Goal: Task Accomplishment & Management: Manage account settings

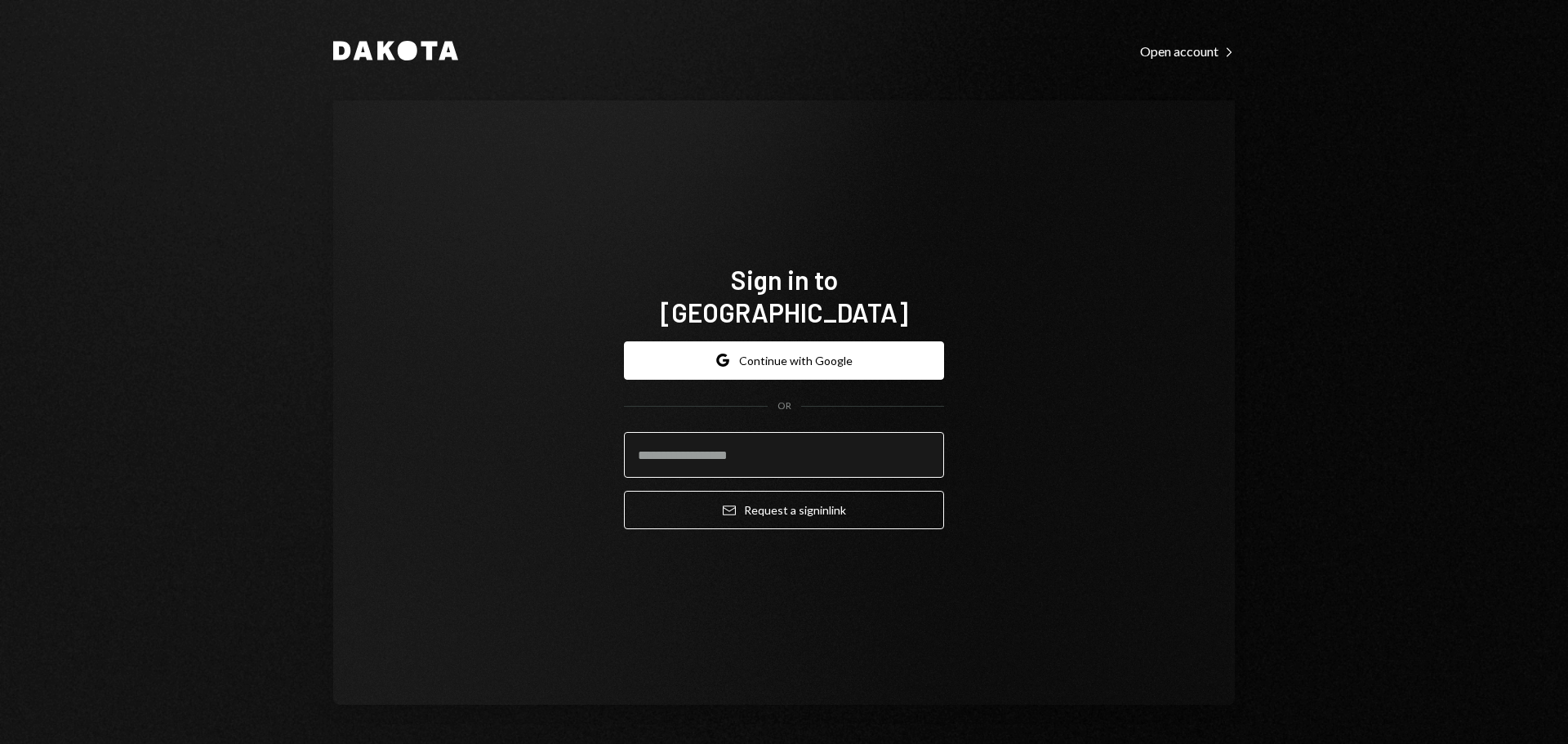
click at [710, 432] on input "email" at bounding box center [784, 455] width 320 height 45
type input "**********"
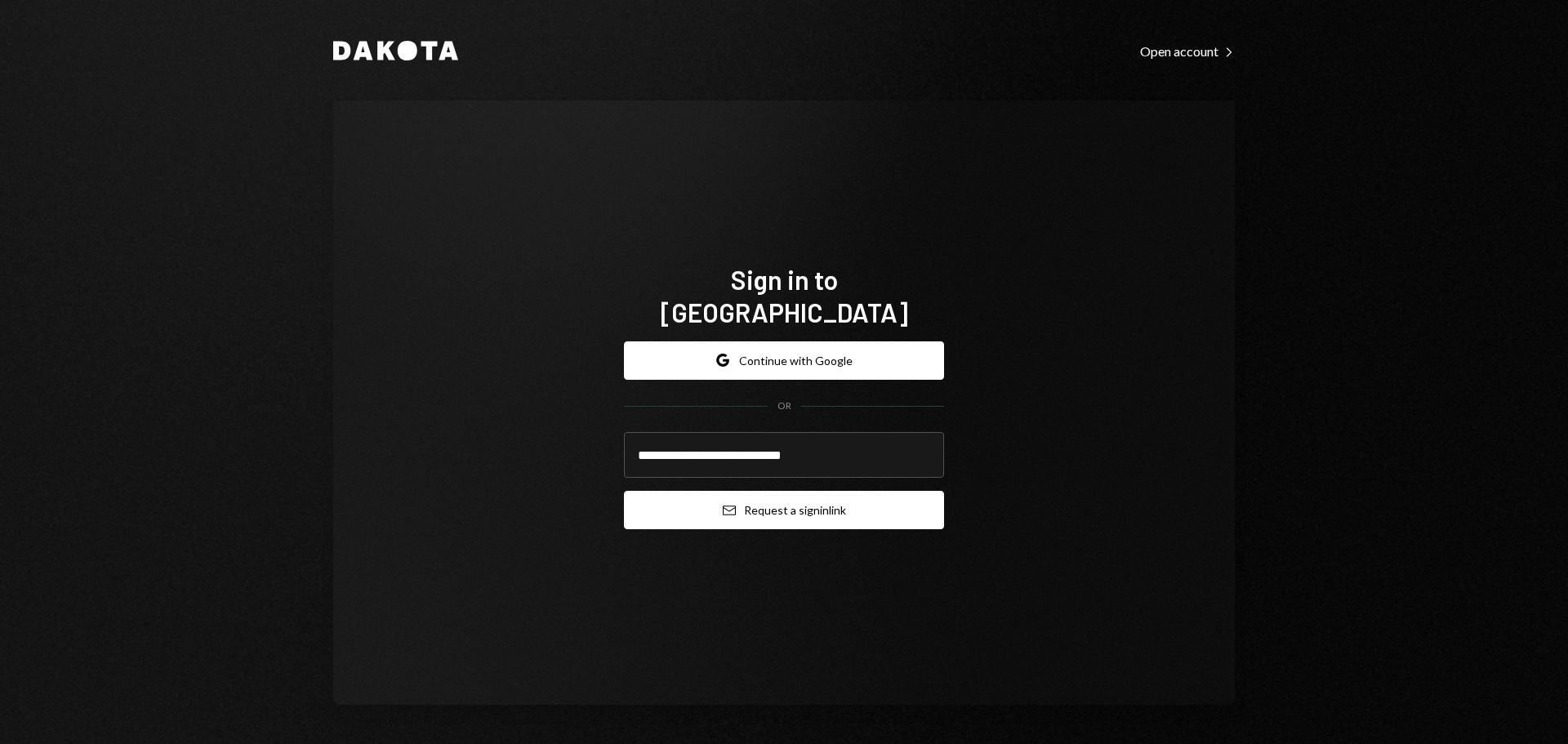
click at [688, 494] on button "Email Request a sign in link" at bounding box center [784, 511] width 320 height 39
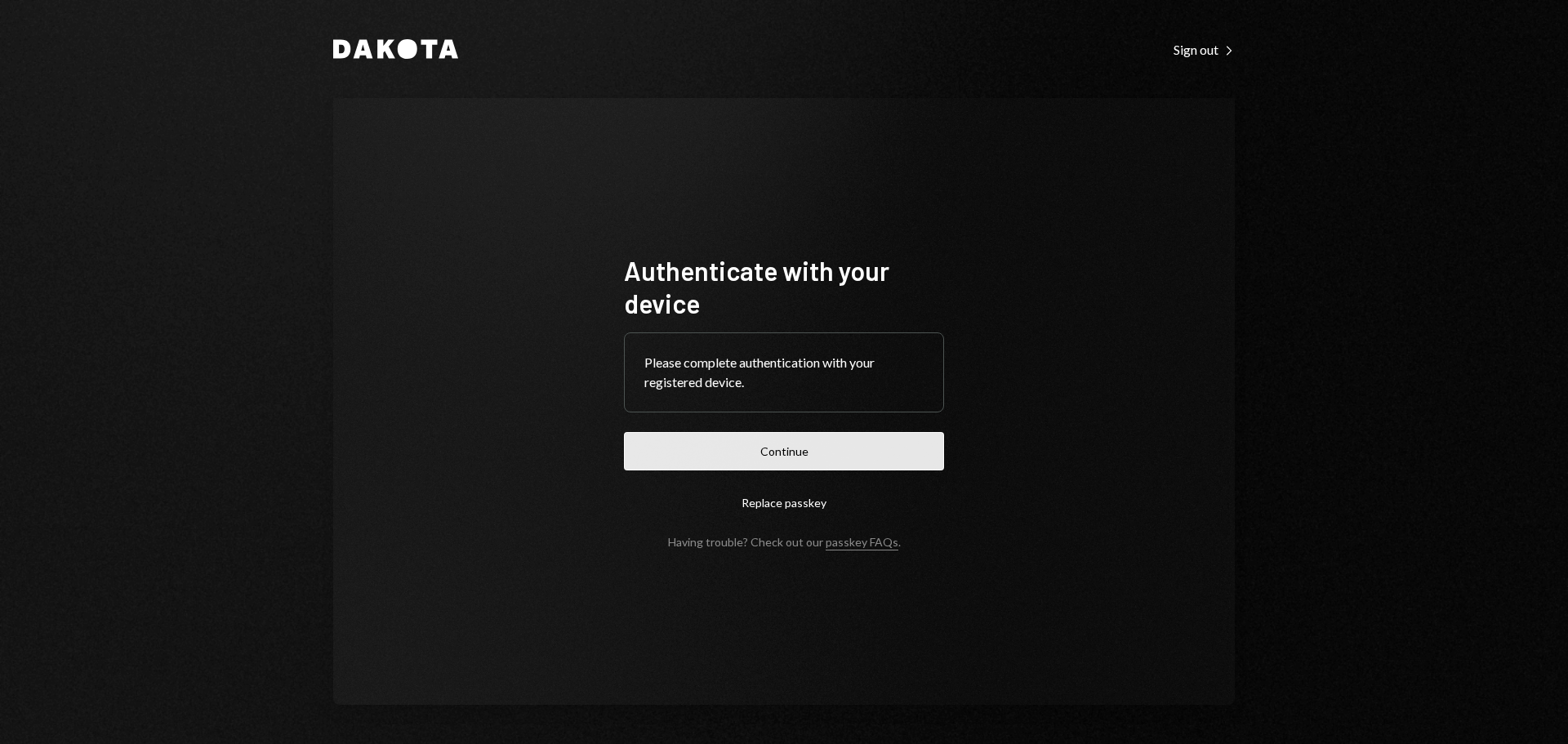
click at [864, 442] on button "Continue" at bounding box center [784, 452] width 320 height 39
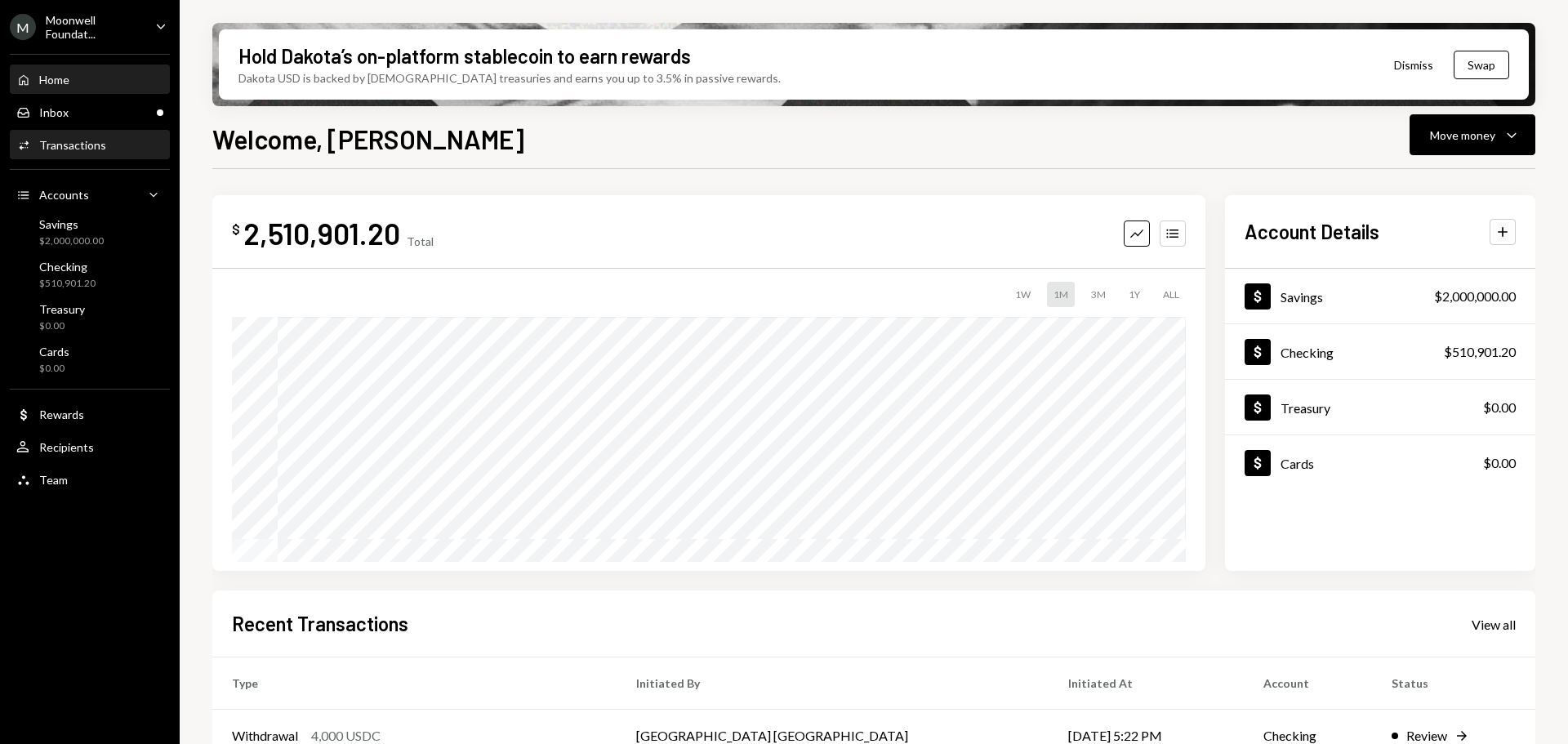
click at [56, 151] on div "Transactions" at bounding box center [72, 145] width 67 height 13
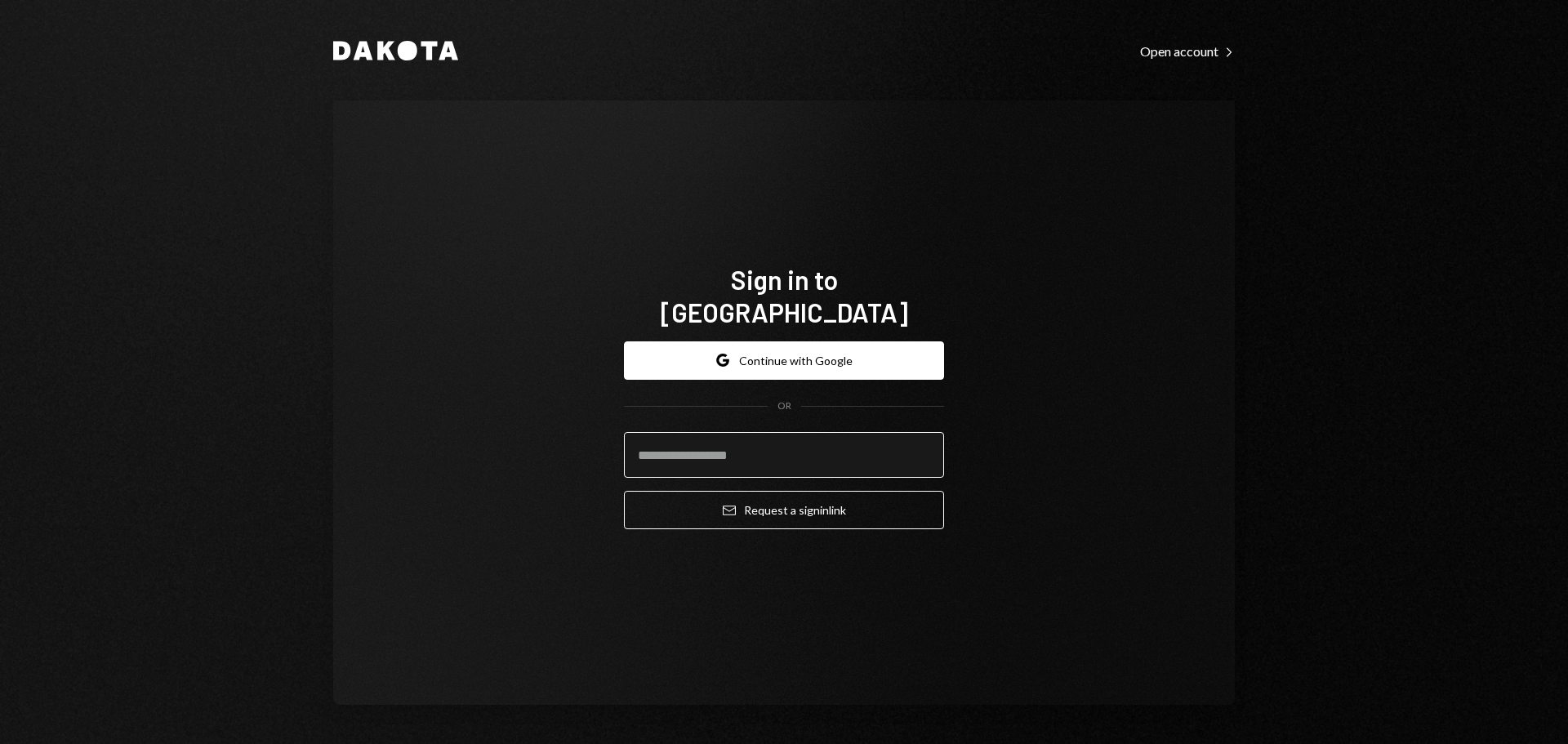
click at [879, 452] on input "email" at bounding box center [784, 455] width 320 height 45
type input "**********"
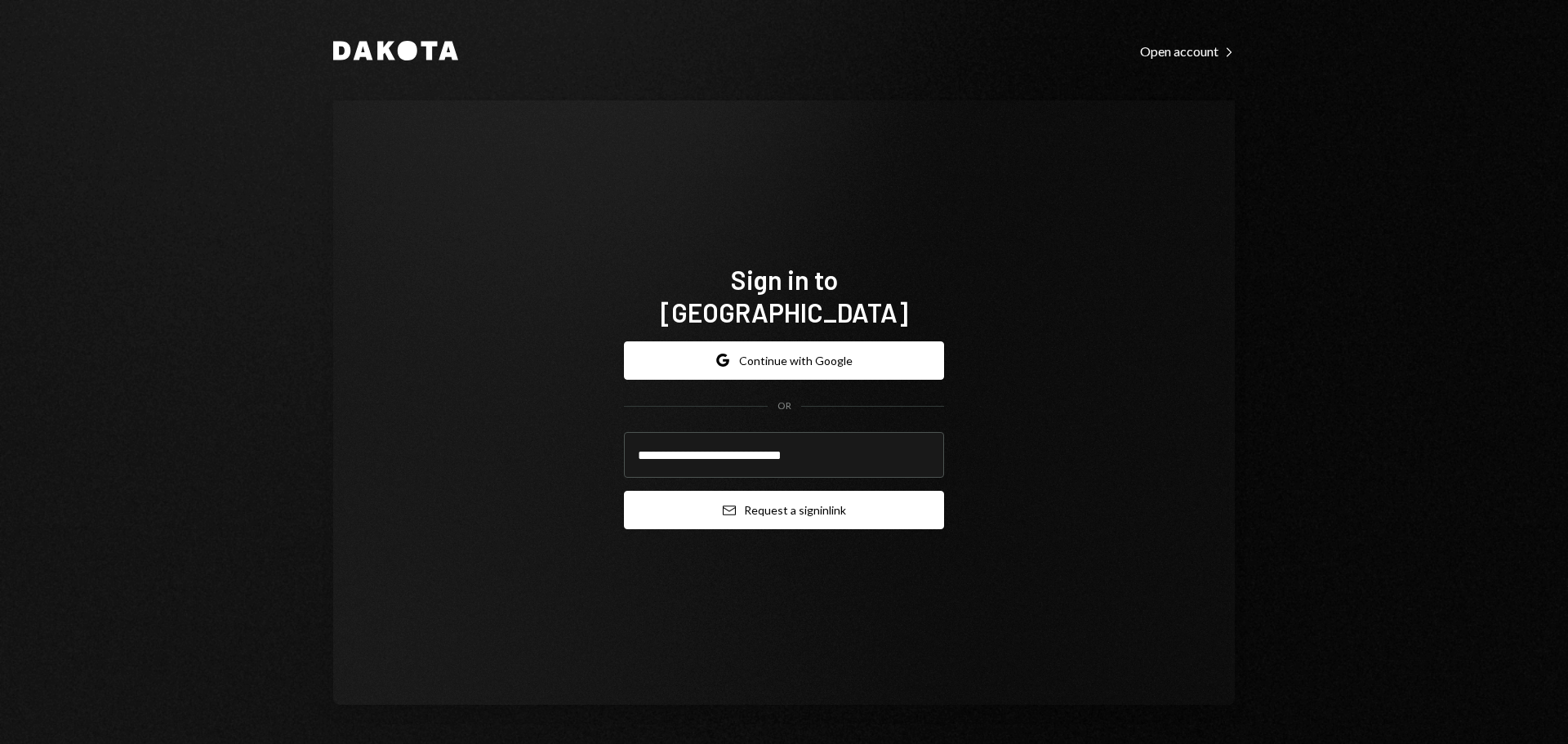
click at [843, 495] on button "Email Request a sign in link" at bounding box center [784, 511] width 320 height 39
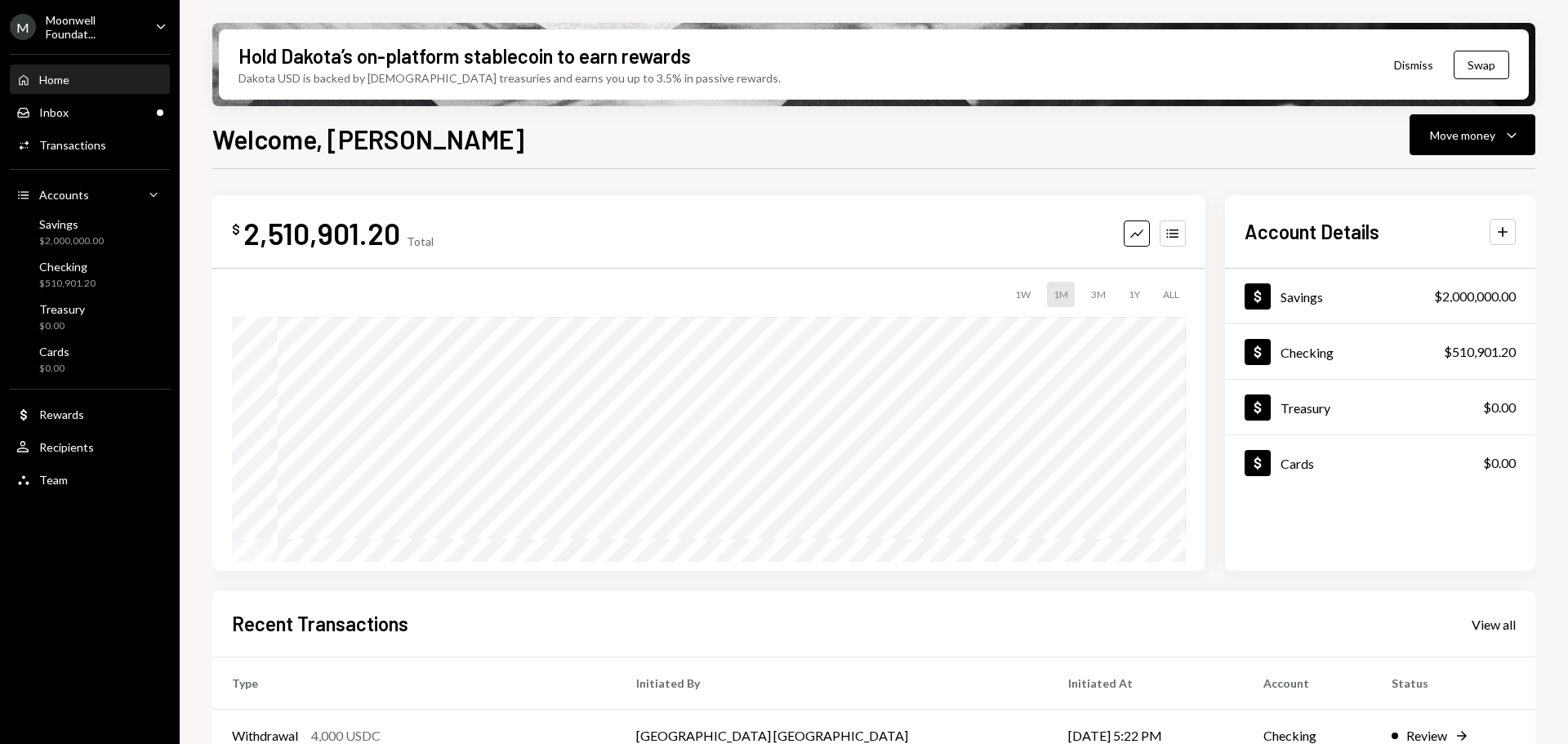
click at [106, 19] on div "Moonwell Foundat..." at bounding box center [94, 27] width 96 height 28
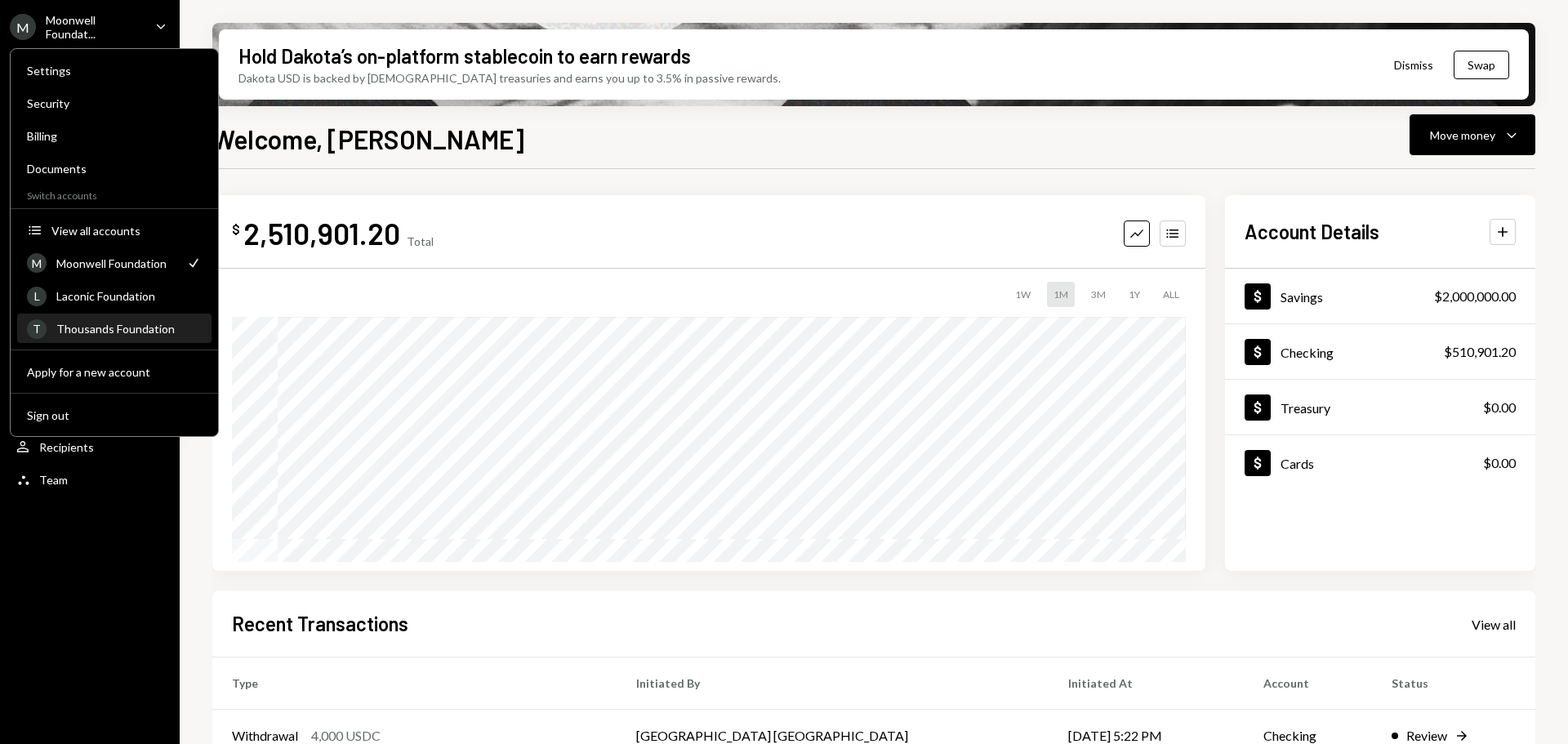
click at [88, 341] on div "T Thousands Foundation" at bounding box center [114, 329] width 174 height 28
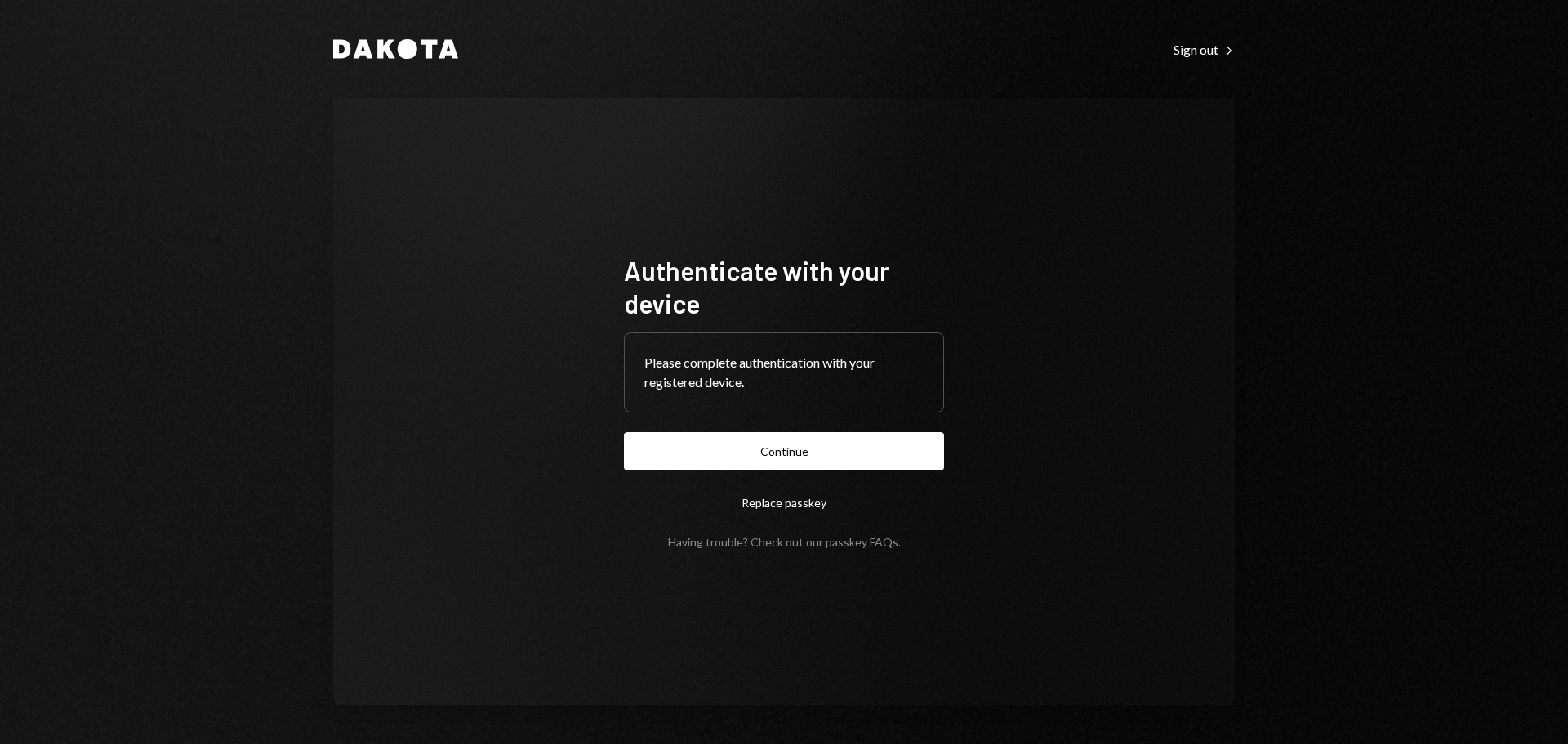
click at [830, 471] on form "Authenticate with your device Please complete authentication with your register…" at bounding box center [784, 401] width 320 height 295
click at [790, 450] on button "Continue" at bounding box center [784, 452] width 320 height 39
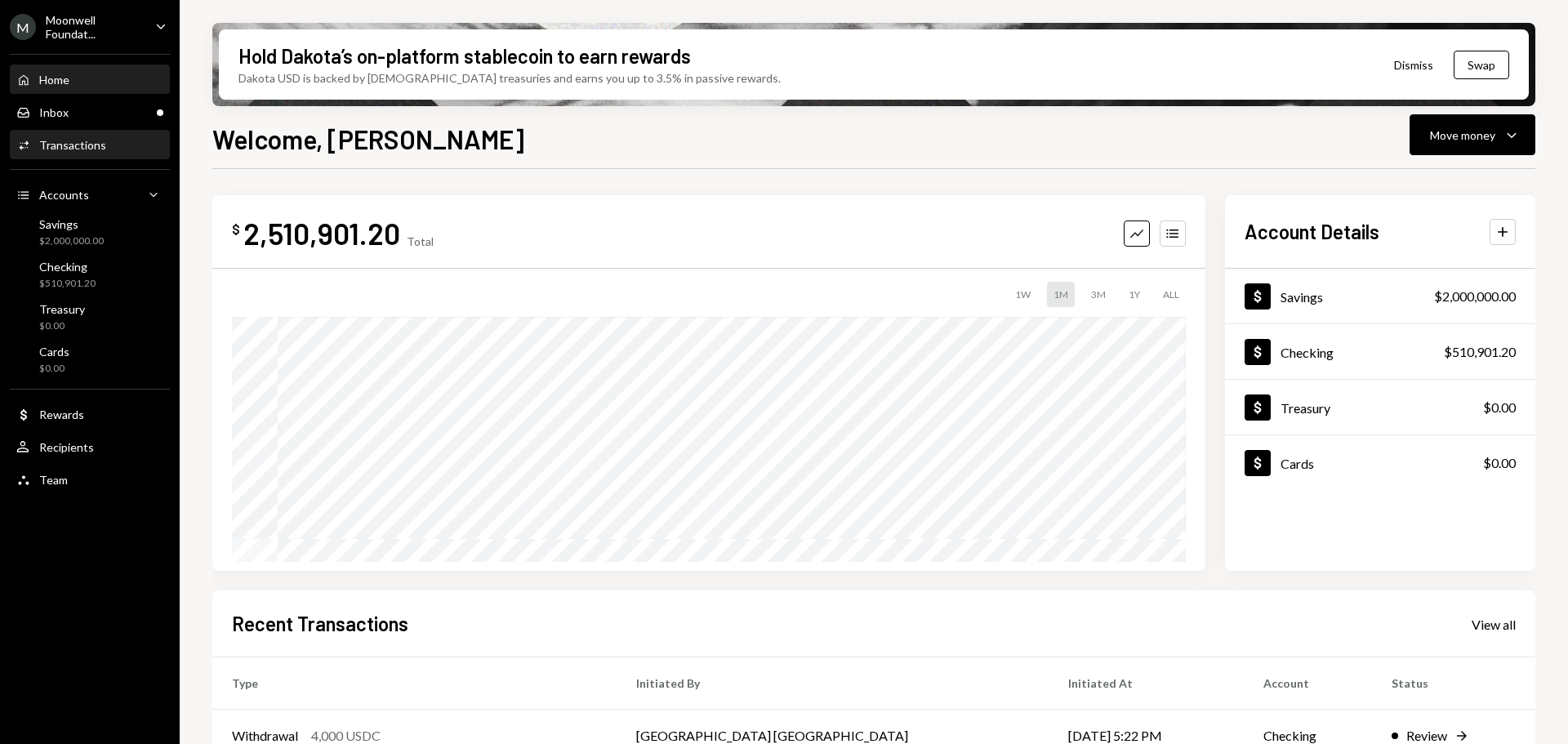
click at [27, 152] on icon "Activities" at bounding box center [23, 145] width 14 height 14
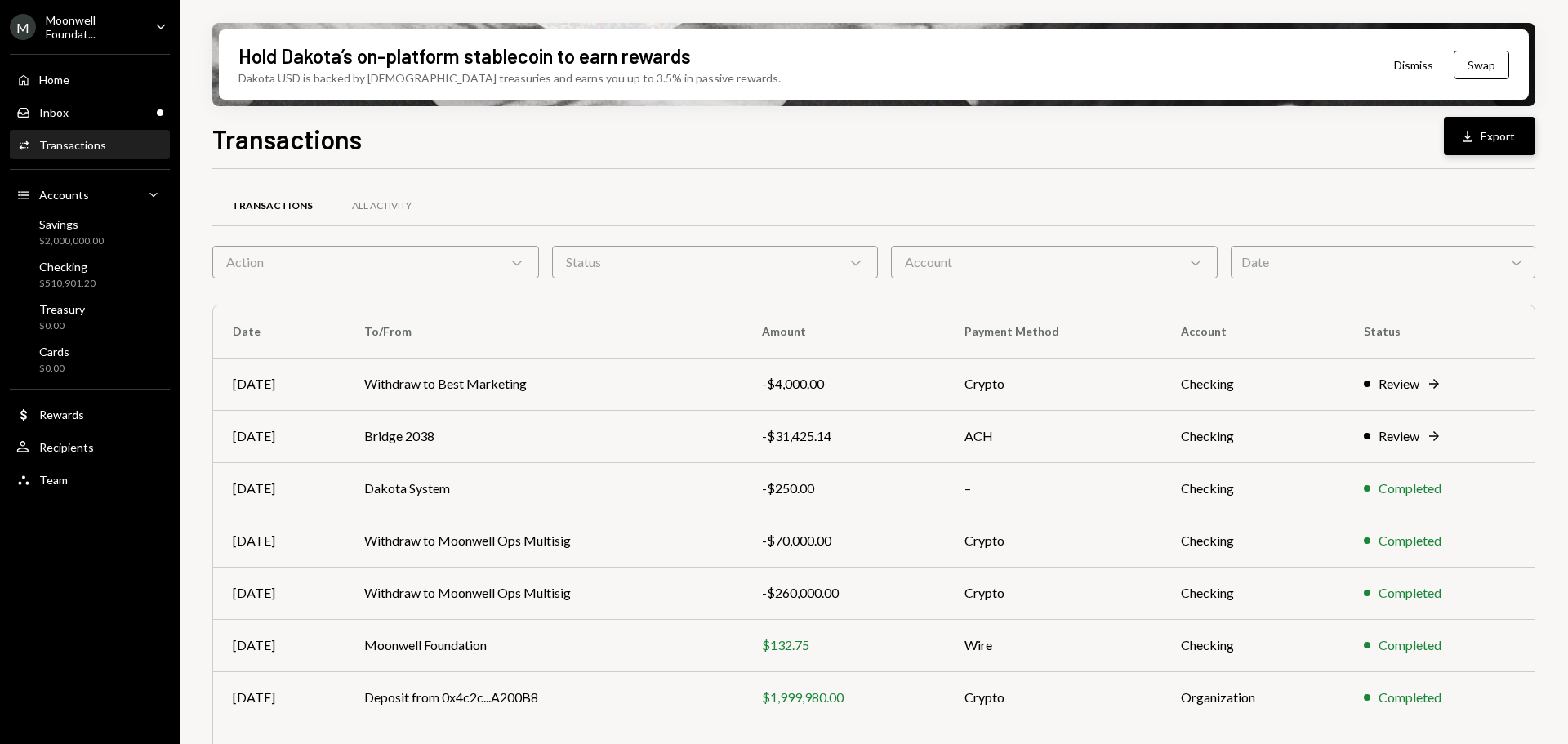
click at [1489, 151] on button "Download Export" at bounding box center [1490, 136] width 92 height 39
click at [631, 634] on td "Moonwell Foundation" at bounding box center [543, 645] width 397 height 52
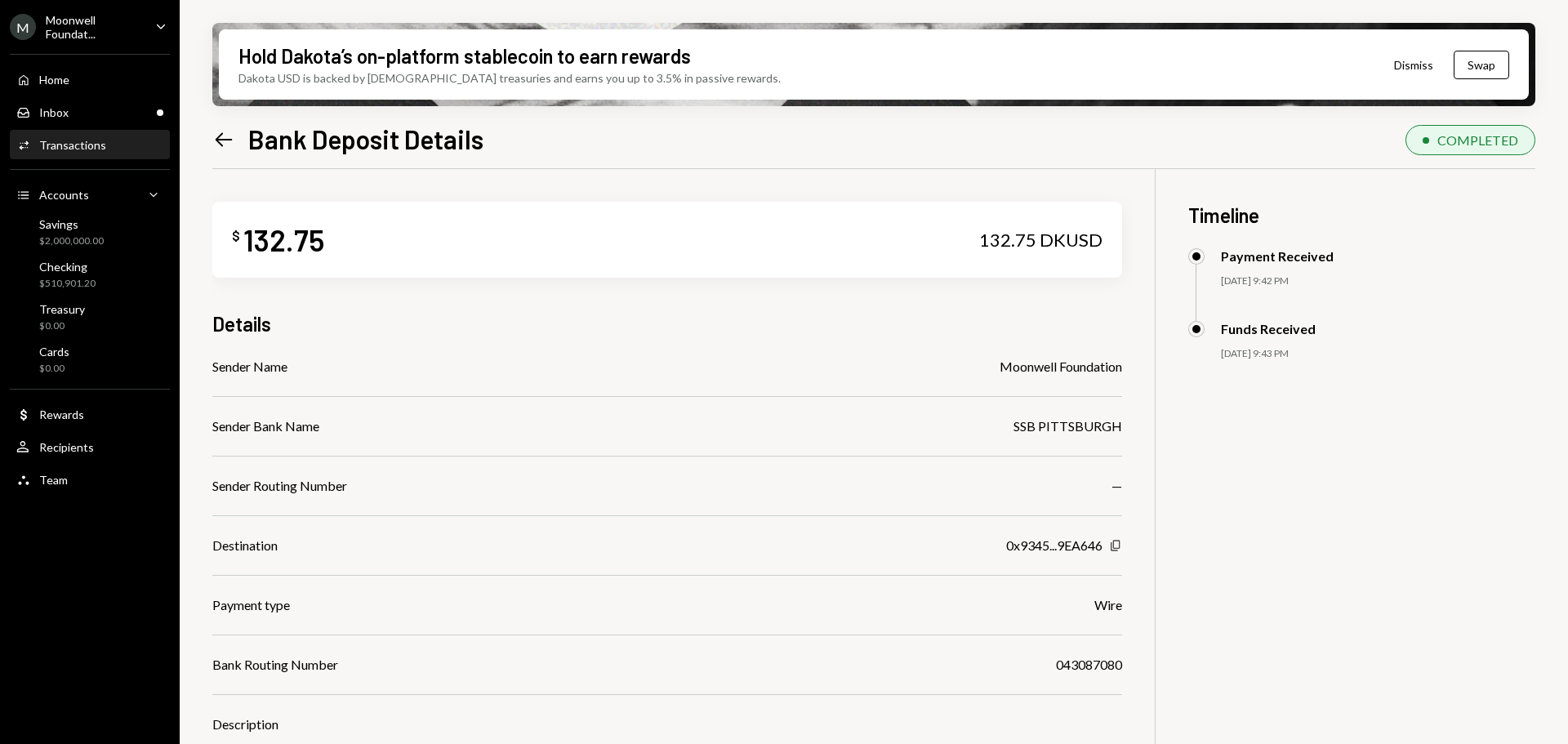
click at [1116, 547] on icon "Copy" at bounding box center [1116, 546] width 13 height 13
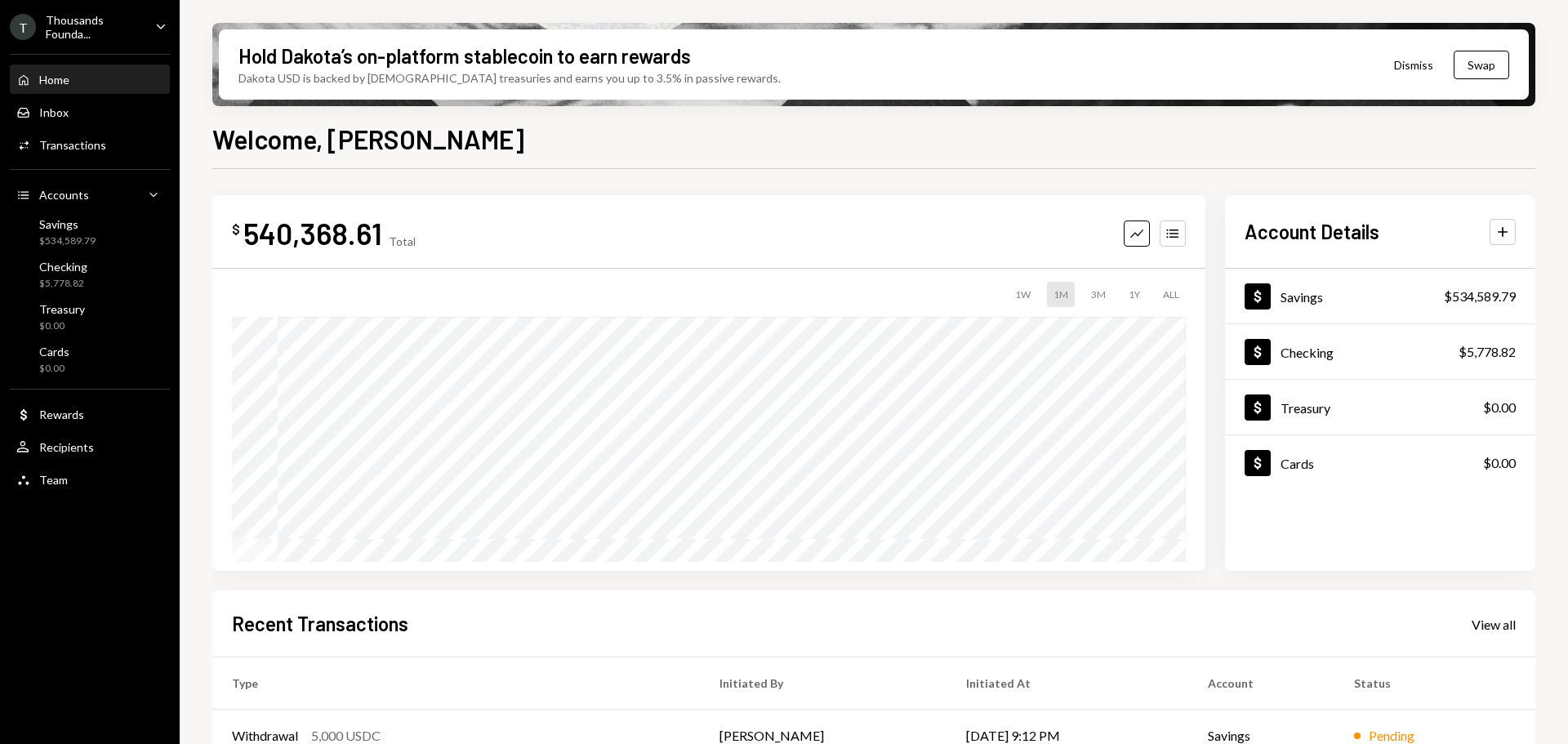
click at [66, 246] on div "$534,589.79" at bounding box center [67, 241] width 56 height 13
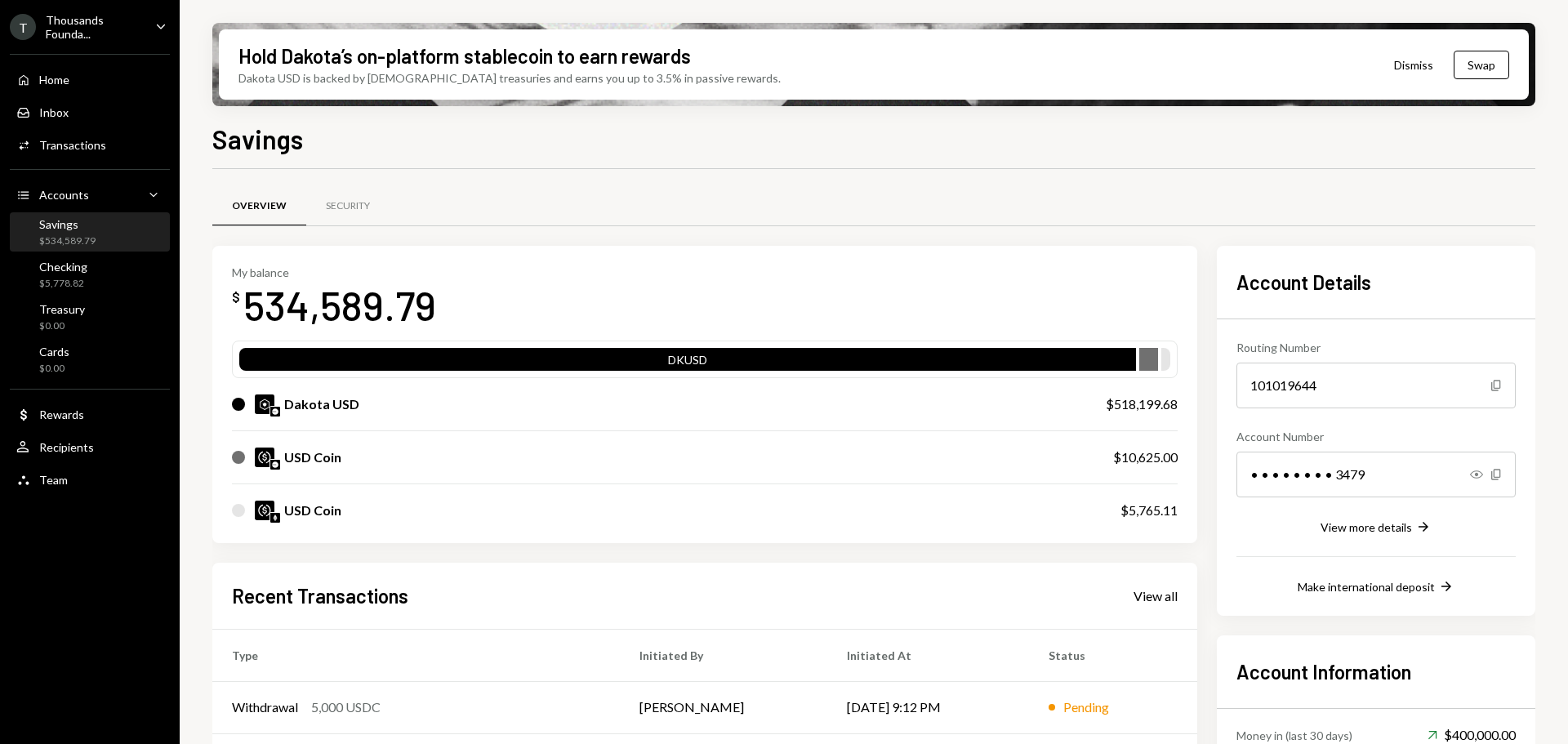
click at [1552, 462] on div "Hold Dakota’s on-platform stablecoin to earn rewards Dakota USD is backed by U.…" at bounding box center [874, 372] width 1389 height 744
click at [78, 141] on div "Transactions" at bounding box center [72, 145] width 67 height 13
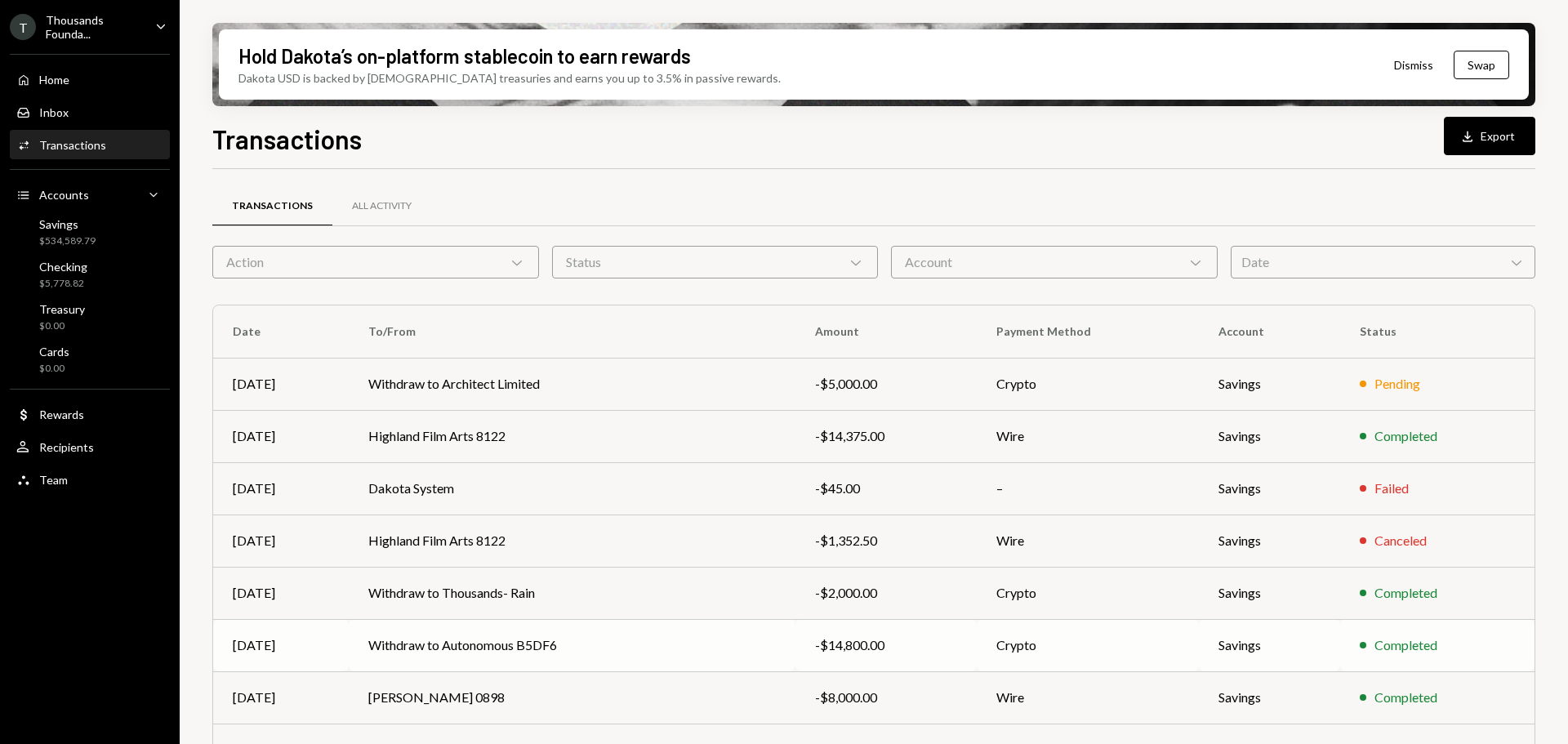
scroll to position [186, 0]
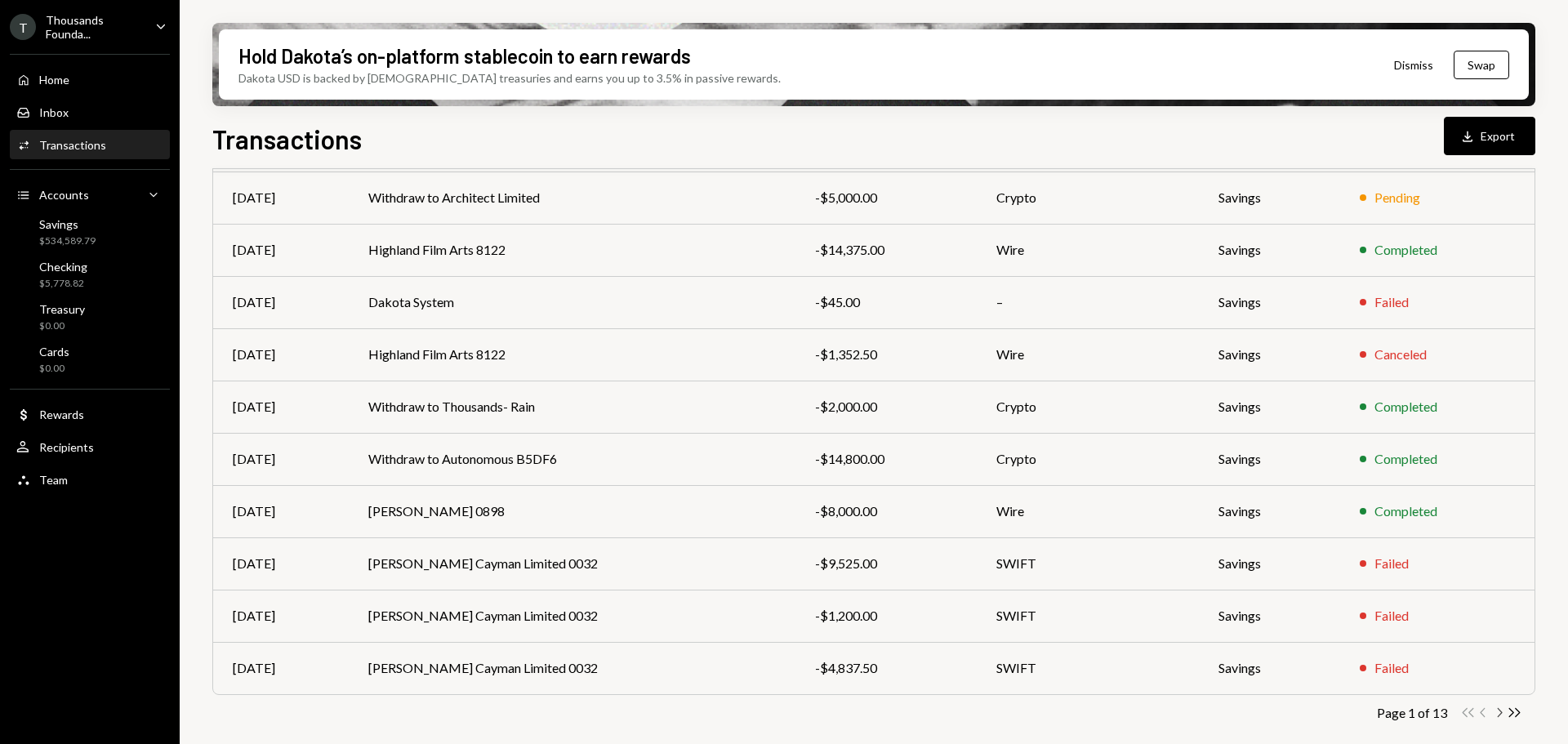
click at [1504, 714] on icon "Chevron Right" at bounding box center [1499, 713] width 15 height 15
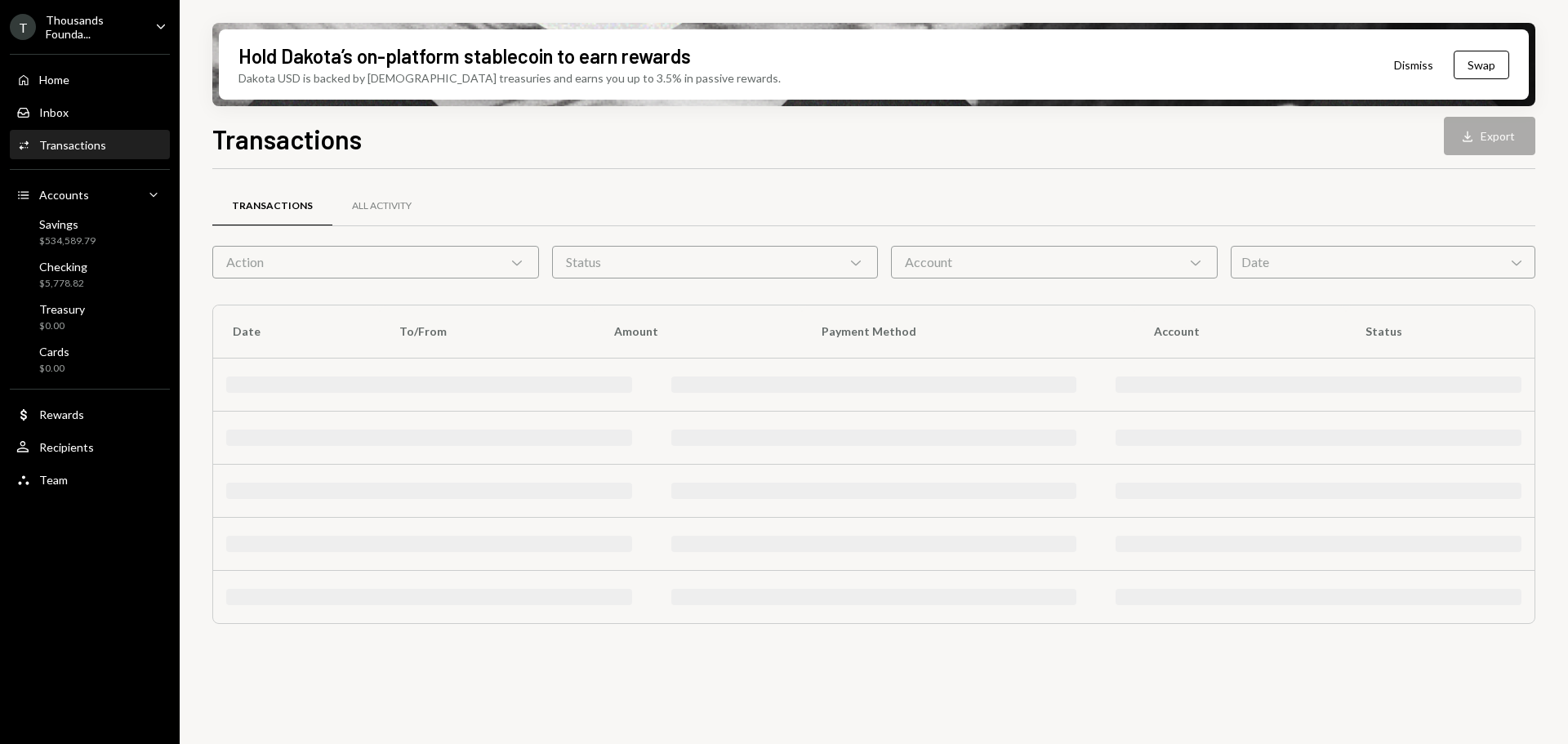
scroll to position [0, 0]
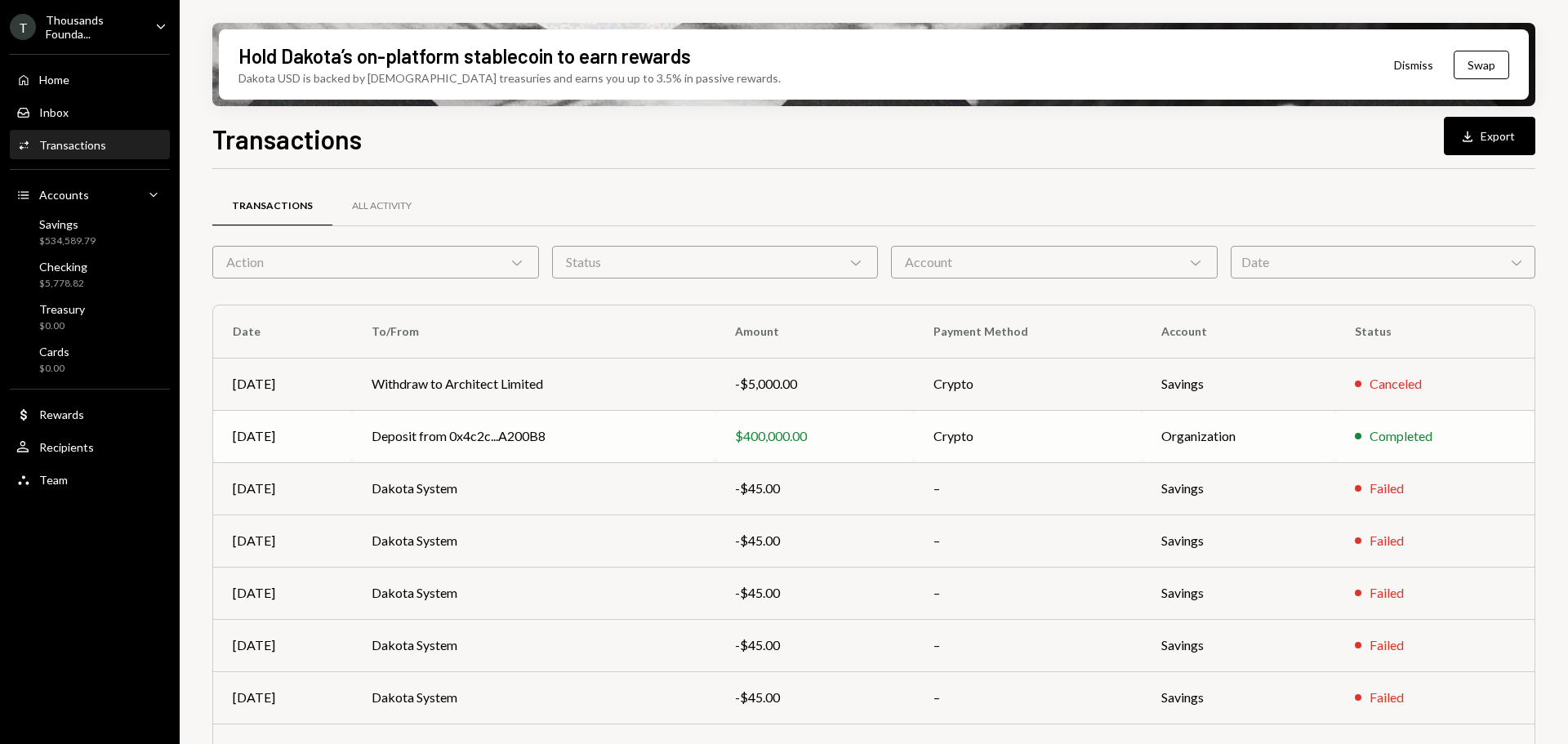
click at [671, 430] on td "Deposit from 0x4c2c...A200B8" at bounding box center [533, 436] width 363 height 52
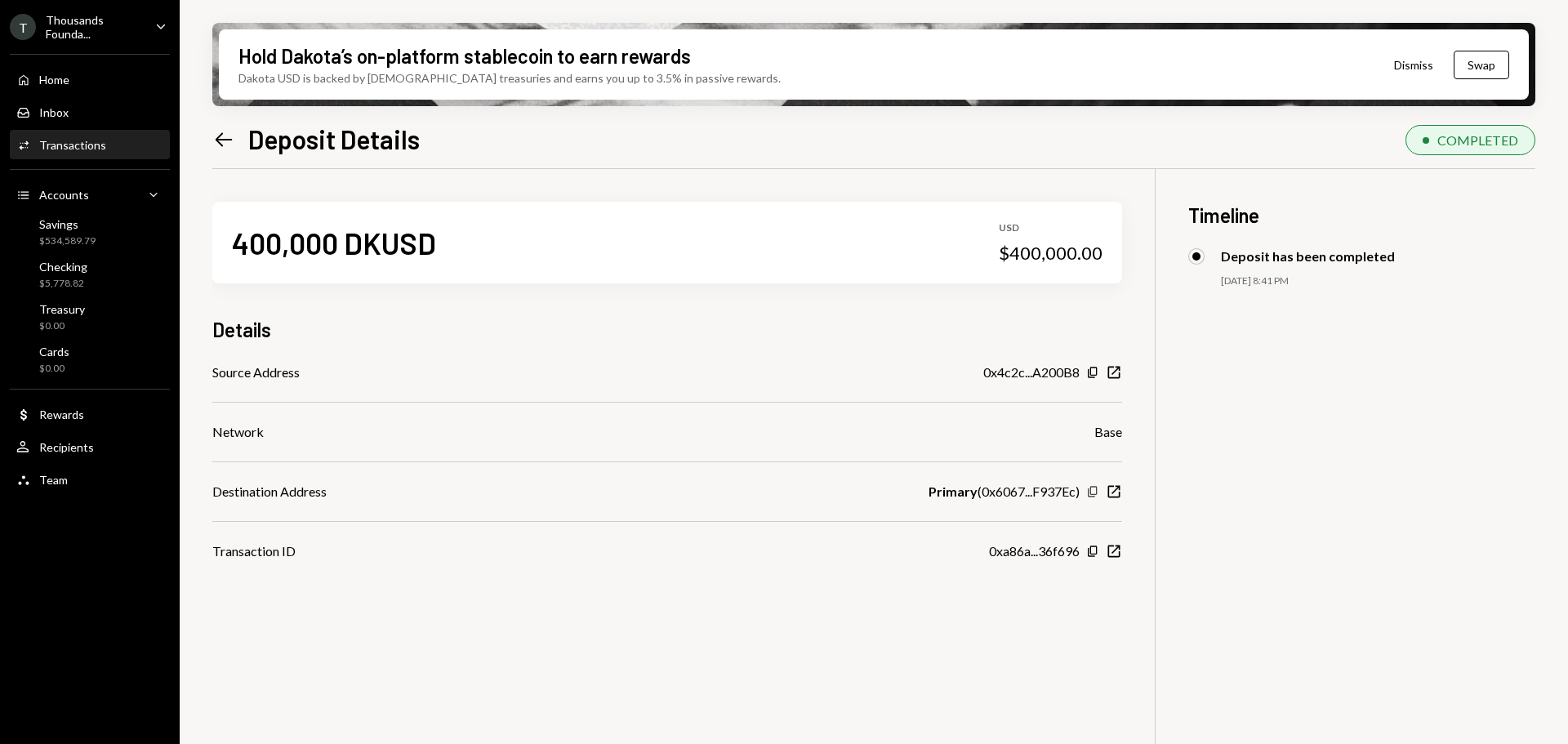
click at [1090, 493] on icon "button" at bounding box center [1092, 491] width 9 height 11
click at [217, 142] on icon at bounding box center [224, 139] width 17 height 13
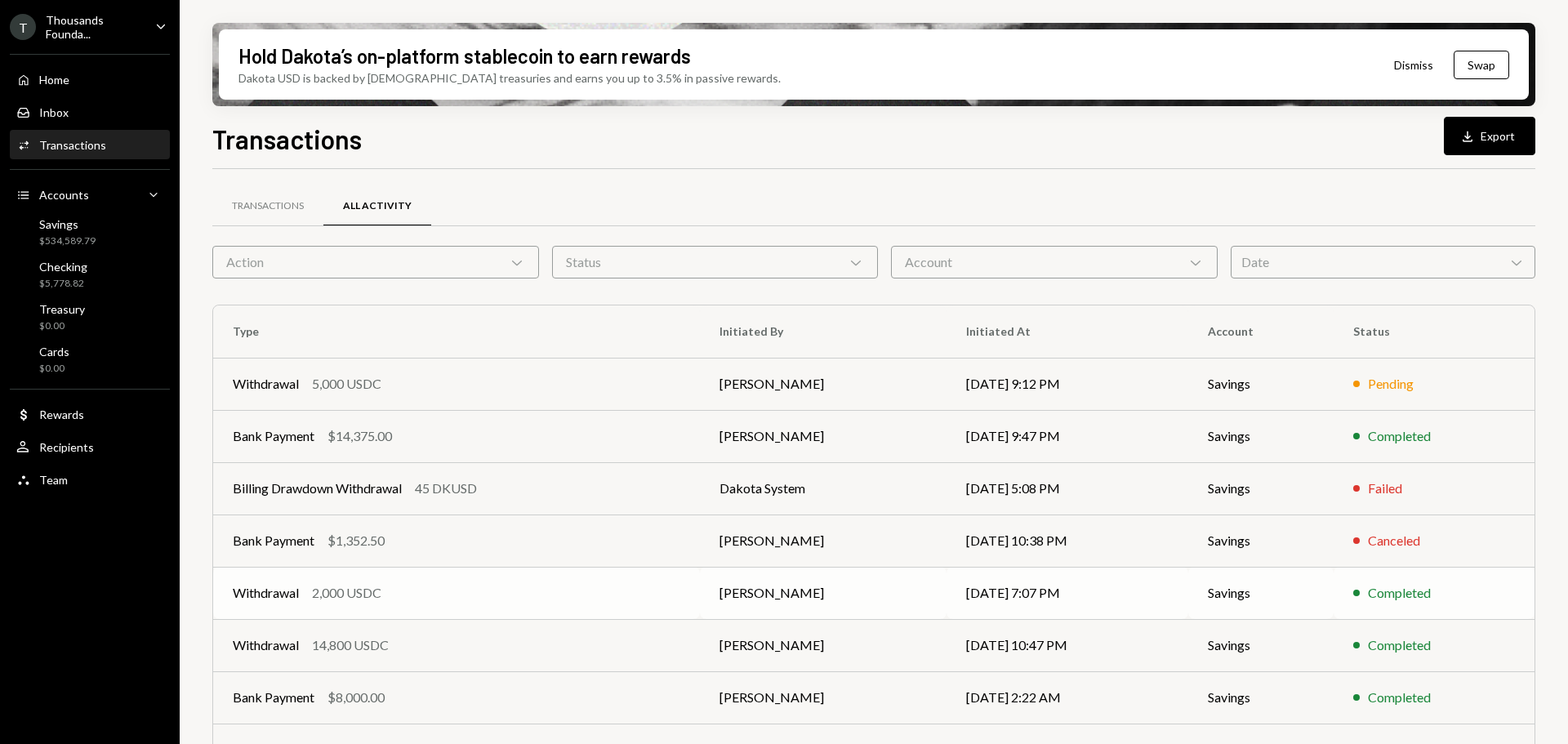
scroll to position [186, 0]
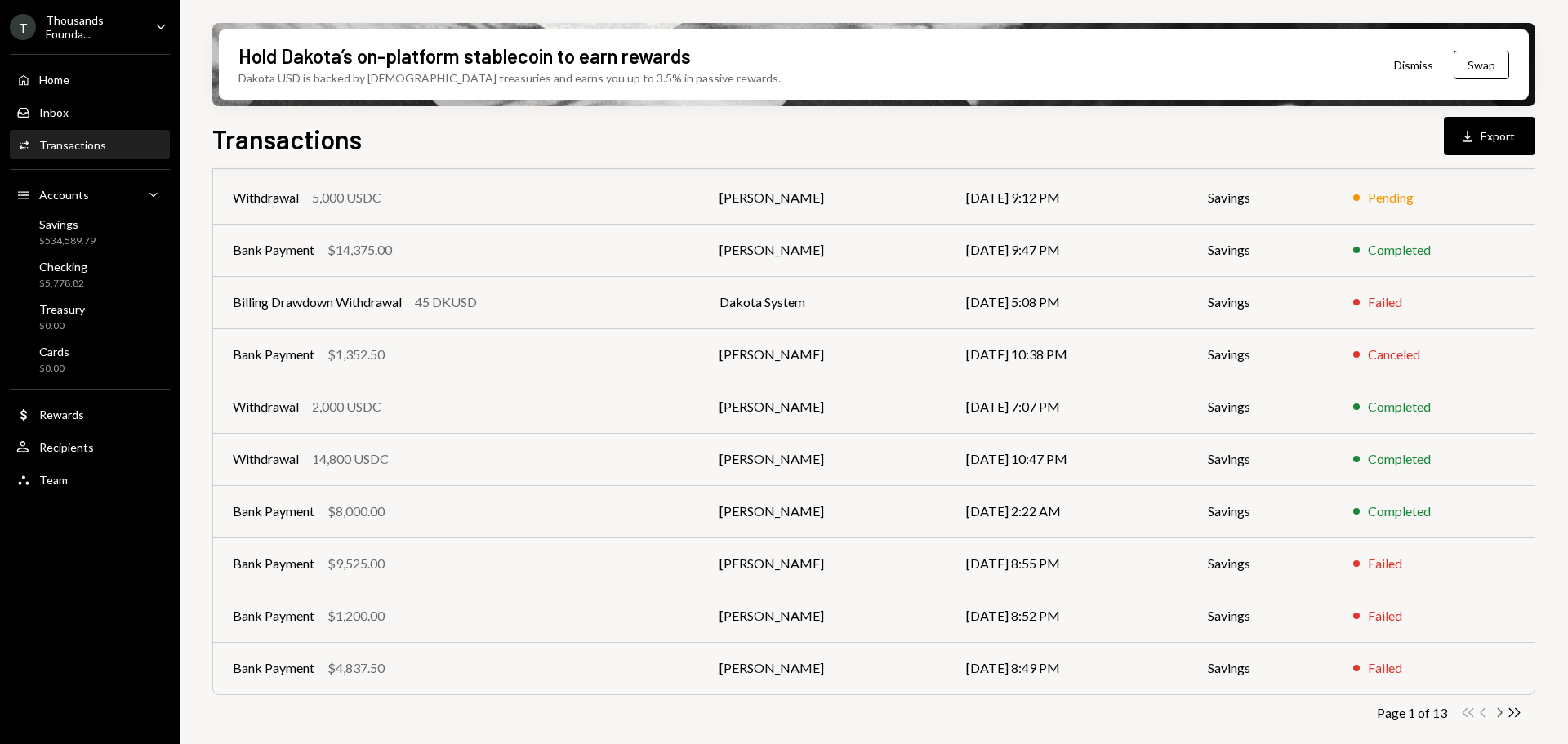
click at [1500, 717] on icon "Chevron Right" at bounding box center [1499, 713] width 15 height 15
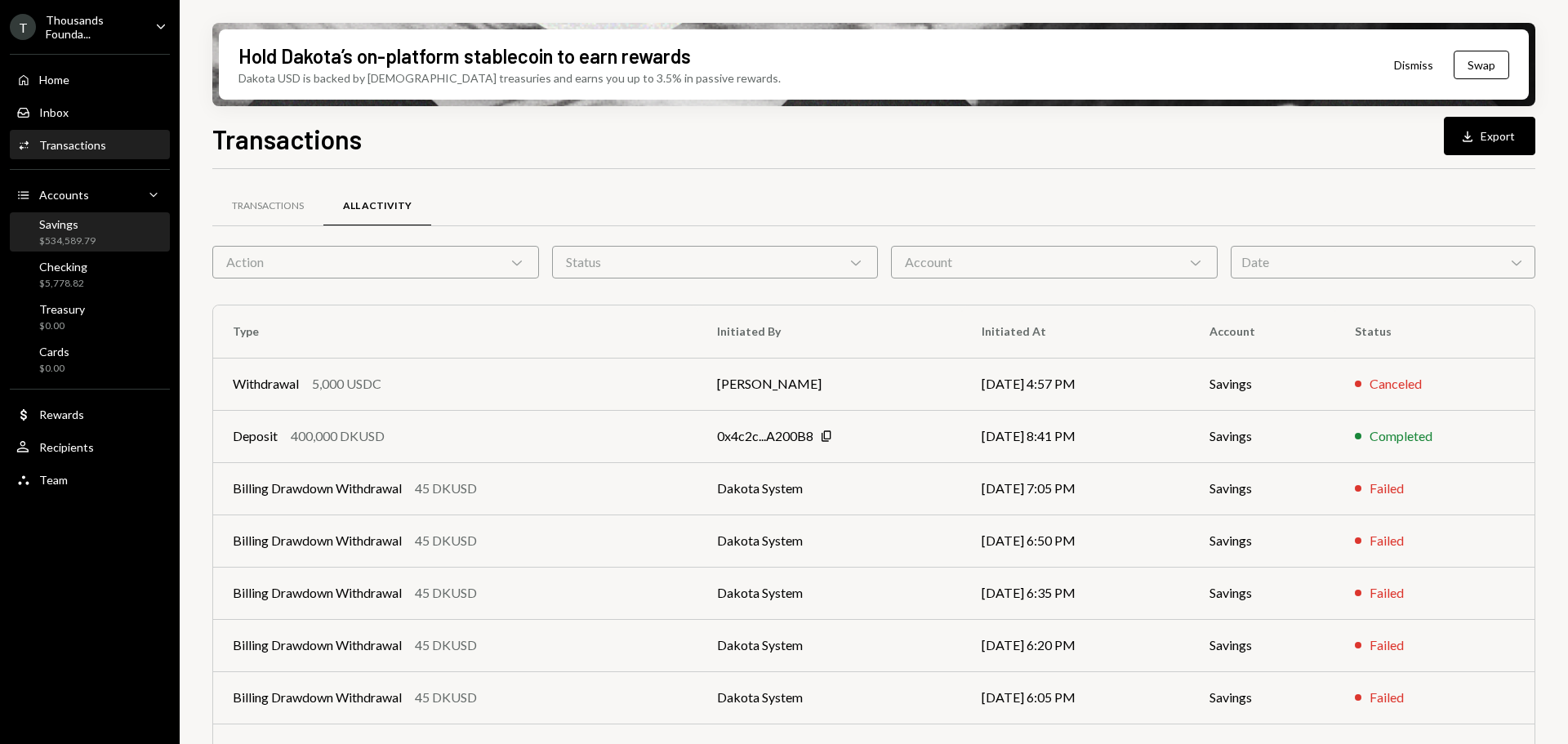
click at [47, 240] on div "$534,589.79" at bounding box center [67, 241] width 56 height 13
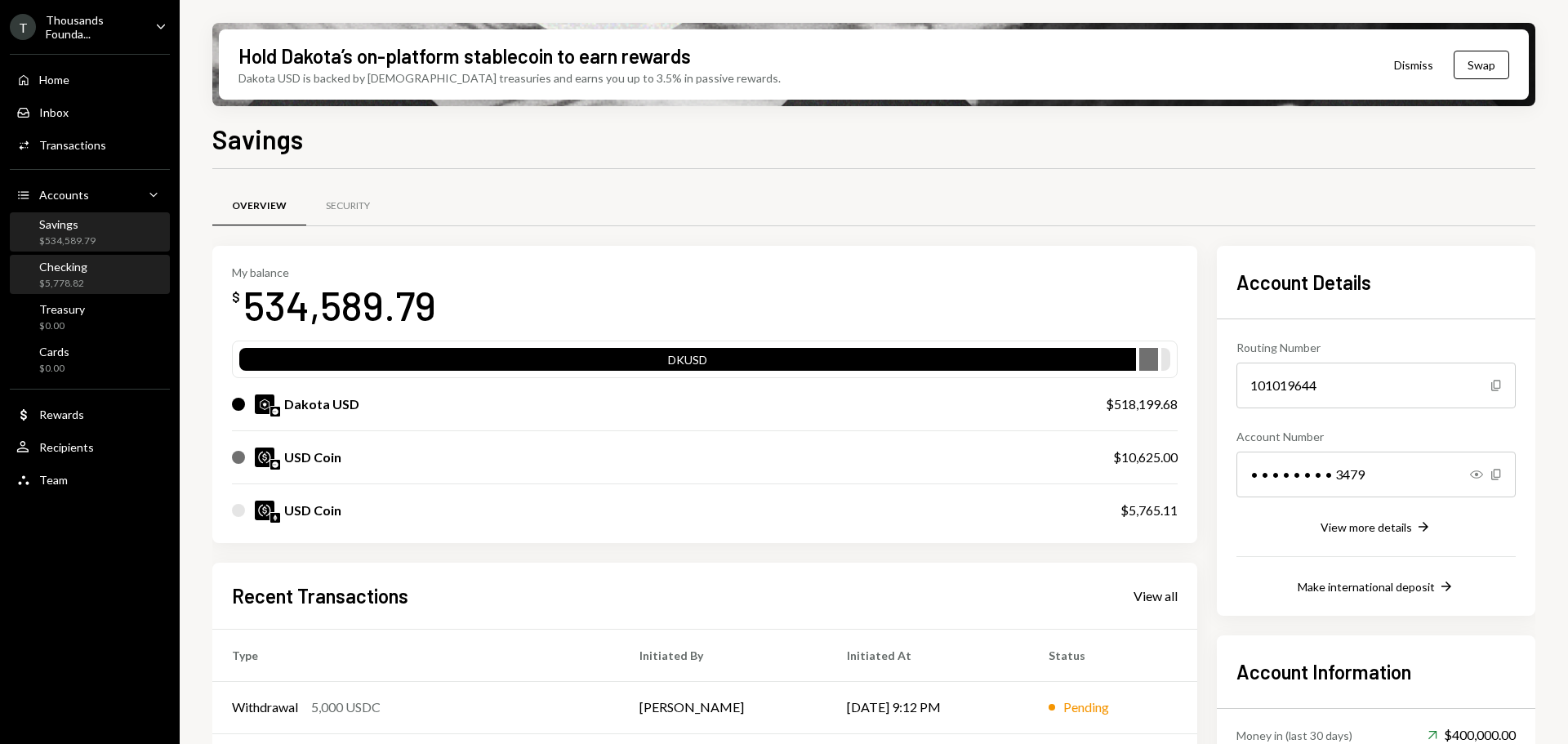
click at [63, 265] on div "Checking" at bounding box center [63, 266] width 48 height 13
